Goal: Check status: Check status

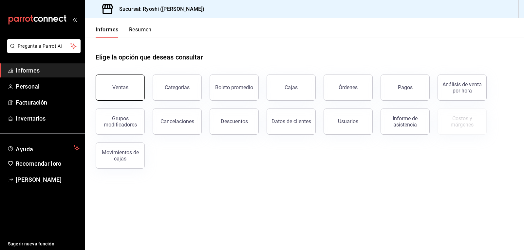
click at [117, 90] on font "Ventas" at bounding box center [120, 87] width 16 height 6
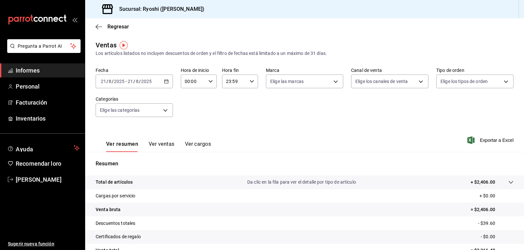
click at [166, 83] on \(Stroke\) "button" at bounding box center [166, 82] width 4 height 4
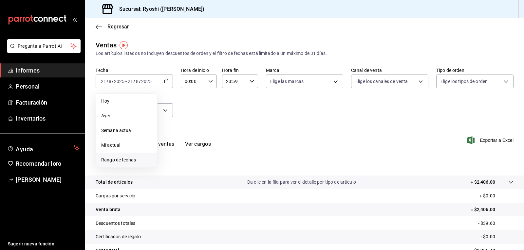
click at [137, 159] on span "Rango de fechas" at bounding box center [126, 160] width 51 height 7
click at [195, 169] on font "20" at bounding box center [194, 168] width 4 height 5
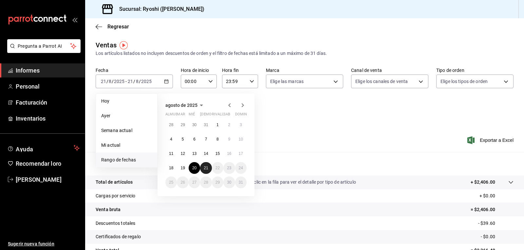
click at [206, 168] on font "21" at bounding box center [206, 168] width 4 height 5
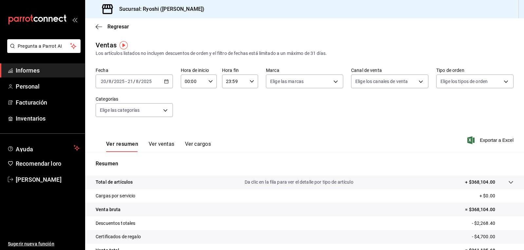
click at [211, 83] on icon "button" at bounding box center [210, 81] width 5 height 5
click at [190, 113] on font "05" at bounding box center [188, 111] width 5 height 5
type input "05:00"
click at [207, 101] on button "00" at bounding box center [206, 98] width 15 height 13
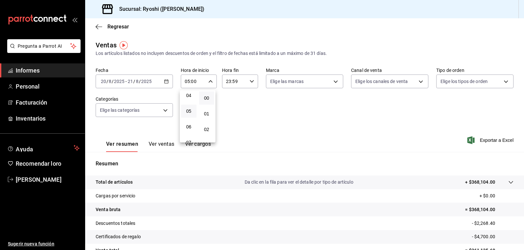
click at [249, 84] on div at bounding box center [262, 125] width 524 height 250
click at [250, 82] on icon "button" at bounding box center [251, 81] width 5 height 5
click at [230, 111] on button "05" at bounding box center [229, 113] width 15 height 13
click at [248, 98] on font "00" at bounding box center [247, 98] width 5 height 5
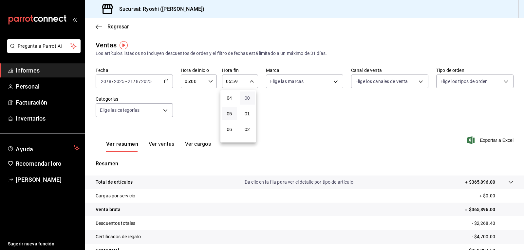
type input "05:00"
click at [520, 244] on div at bounding box center [262, 125] width 524 height 250
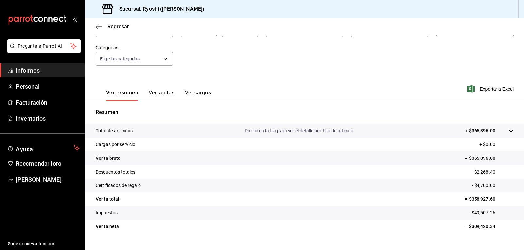
scroll to position [64, 0]
